Goal: Navigation & Orientation: Find specific page/section

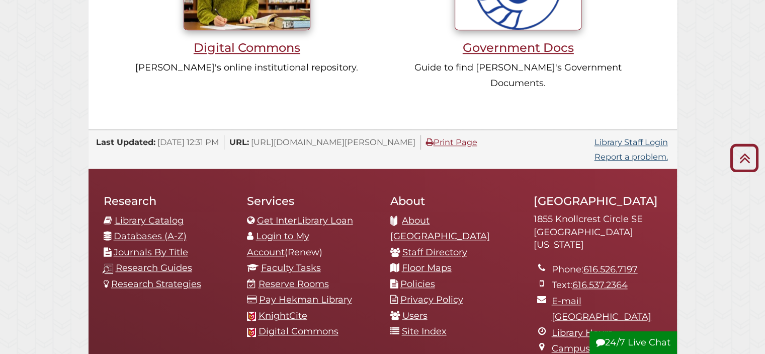
scroll to position [1006, 0]
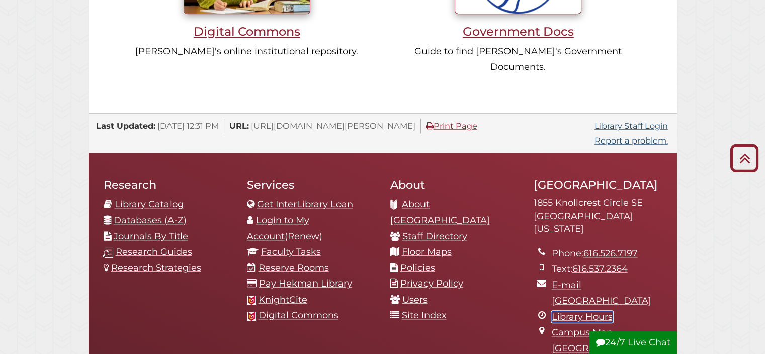
click at [594, 311] on link "Library Hours" at bounding box center [582, 316] width 61 height 11
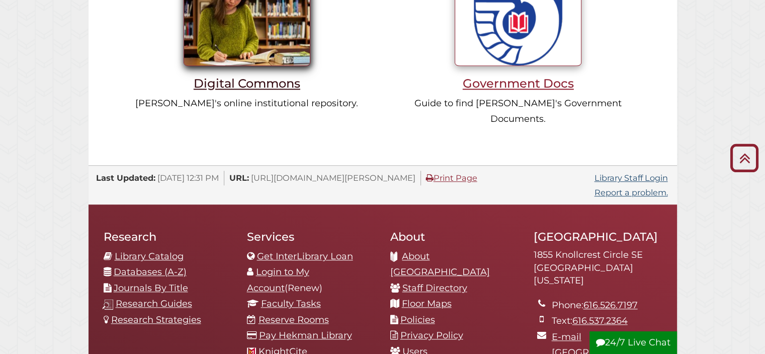
scroll to position [956, 0]
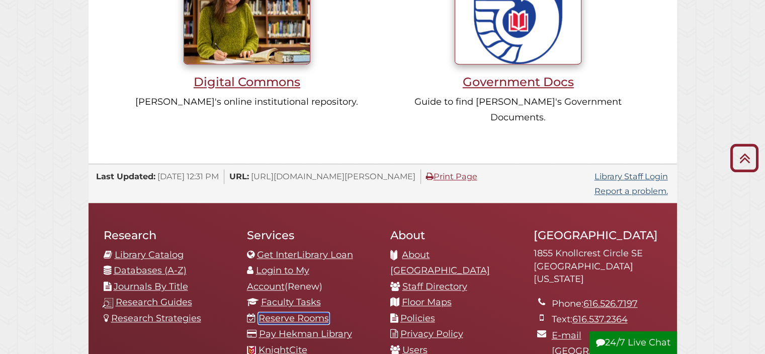
click at [297, 312] on link "Reserve Rooms" at bounding box center [294, 317] width 70 height 11
